Goal: Entertainment & Leisure: Consume media (video, audio)

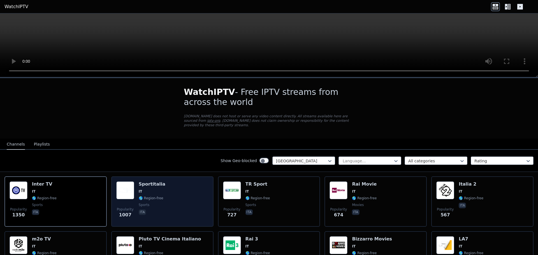
click at [168, 182] on div "Popularity 1007 Sportitalia IT 🌎 Region-free sports ita" at bounding box center [162, 202] width 92 height 40
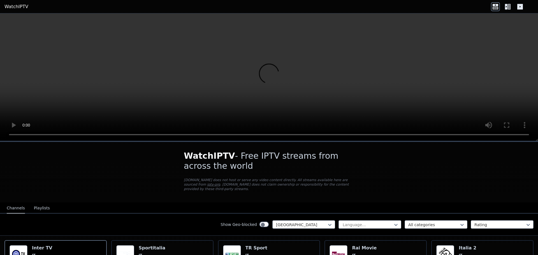
scroll to position [56, 0]
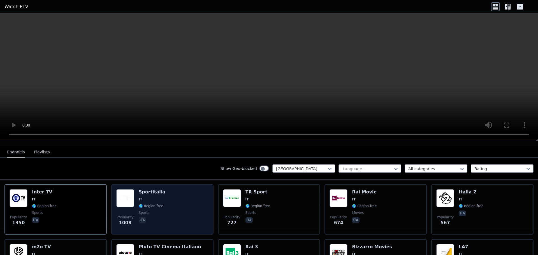
click at [162, 190] on div "Popularity 1008 Sportitalia IT 🌎 Region-free sports ita" at bounding box center [162, 210] width 92 height 40
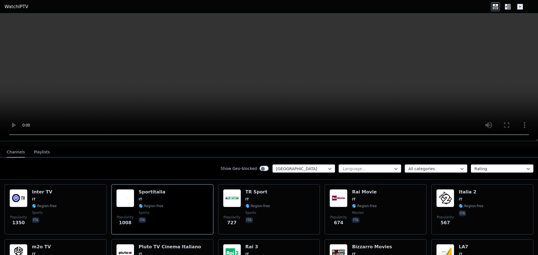
click at [252, 147] on nav "Channels Playlists" at bounding box center [269, 152] width 538 height 11
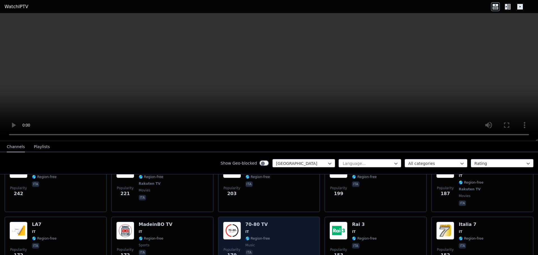
scroll to position [224, 0]
